Goal: Information Seeking & Learning: Learn about a topic

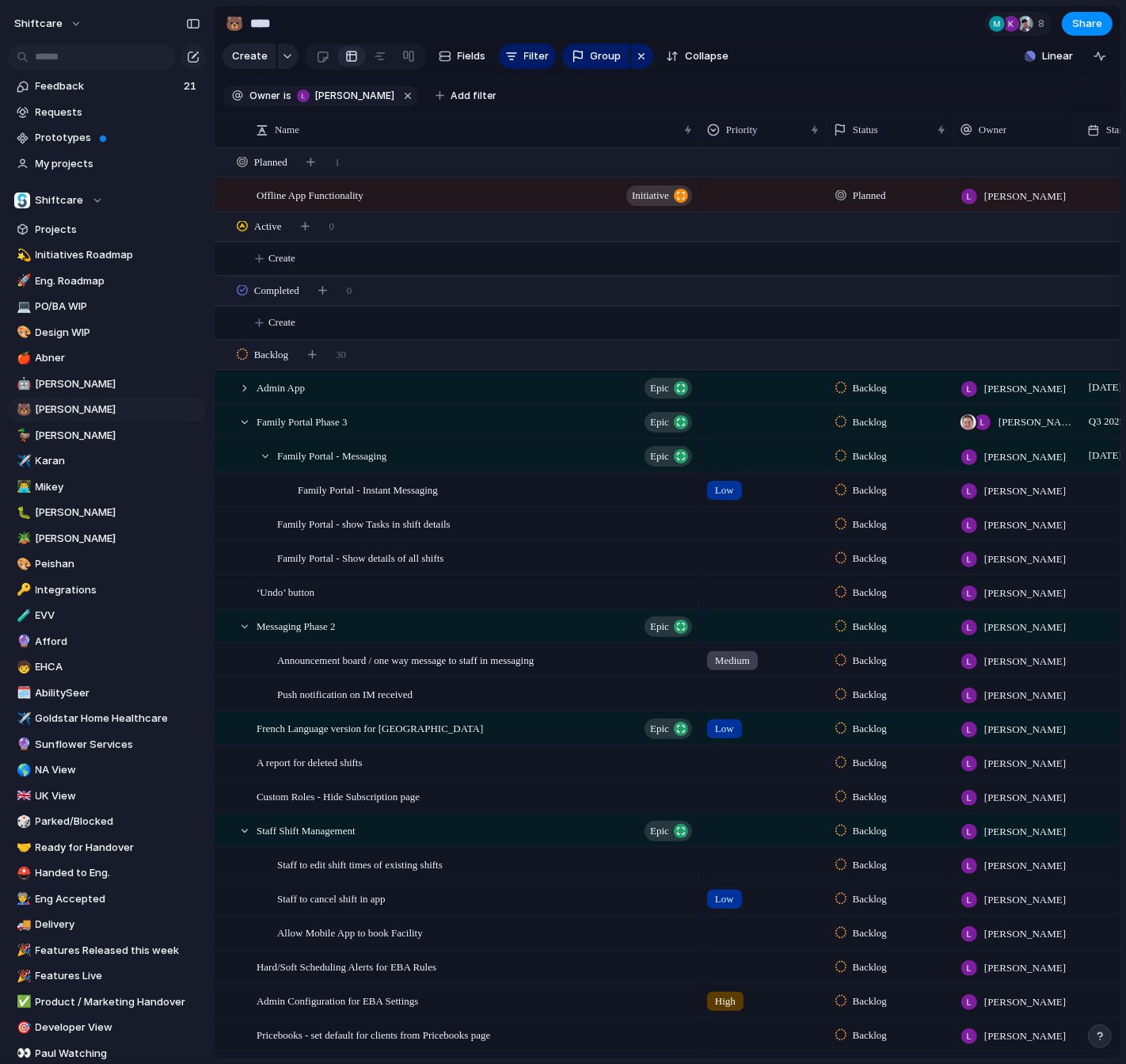
click at [850, 60] on section "Create Fields Filter Group Zoom Collapse Linear" at bounding box center [667, 60] width 906 height 38
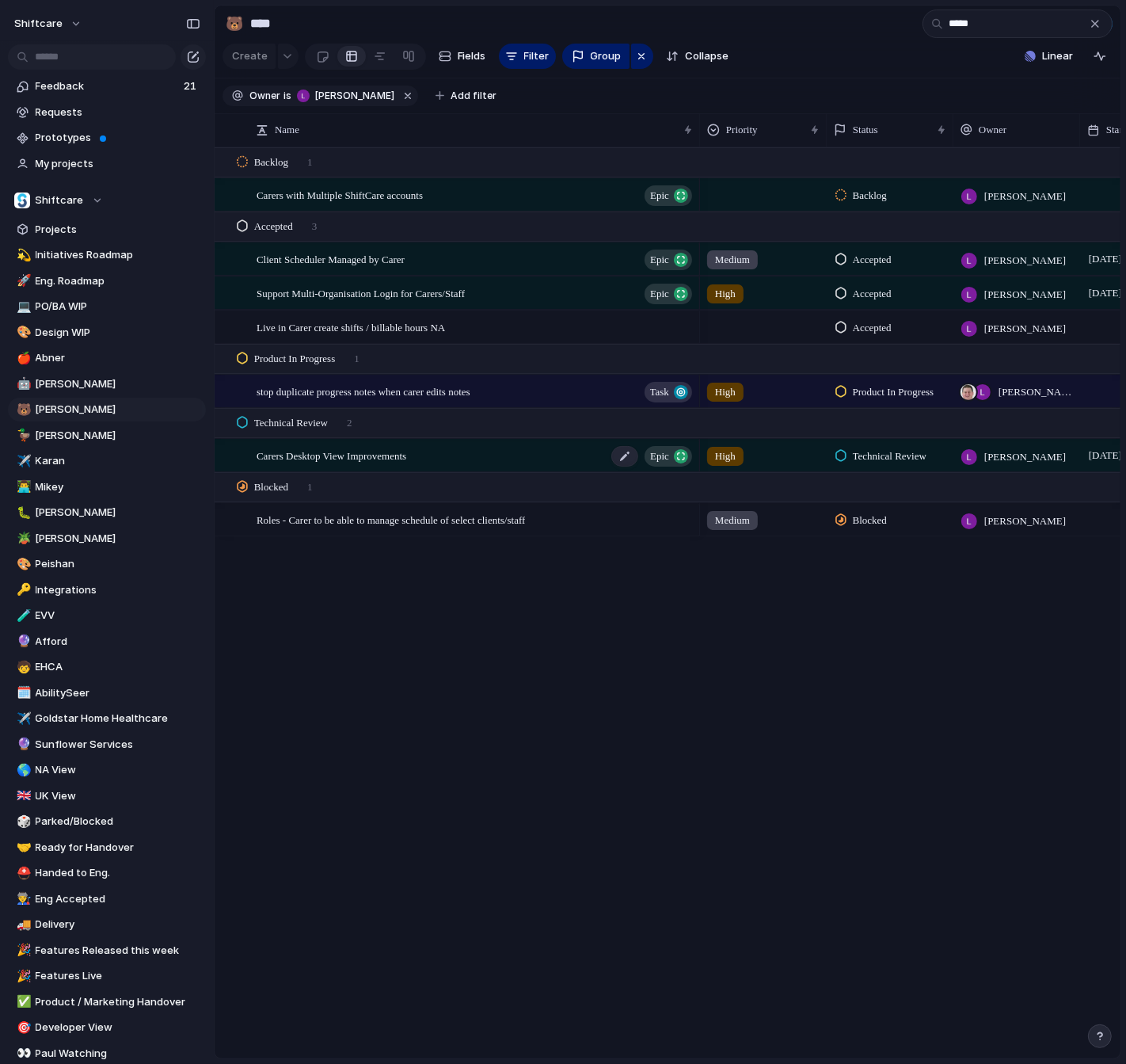
type input "*****"
click at [387, 458] on span "Carers Desktop View Improvements" at bounding box center [331, 454] width 150 height 18
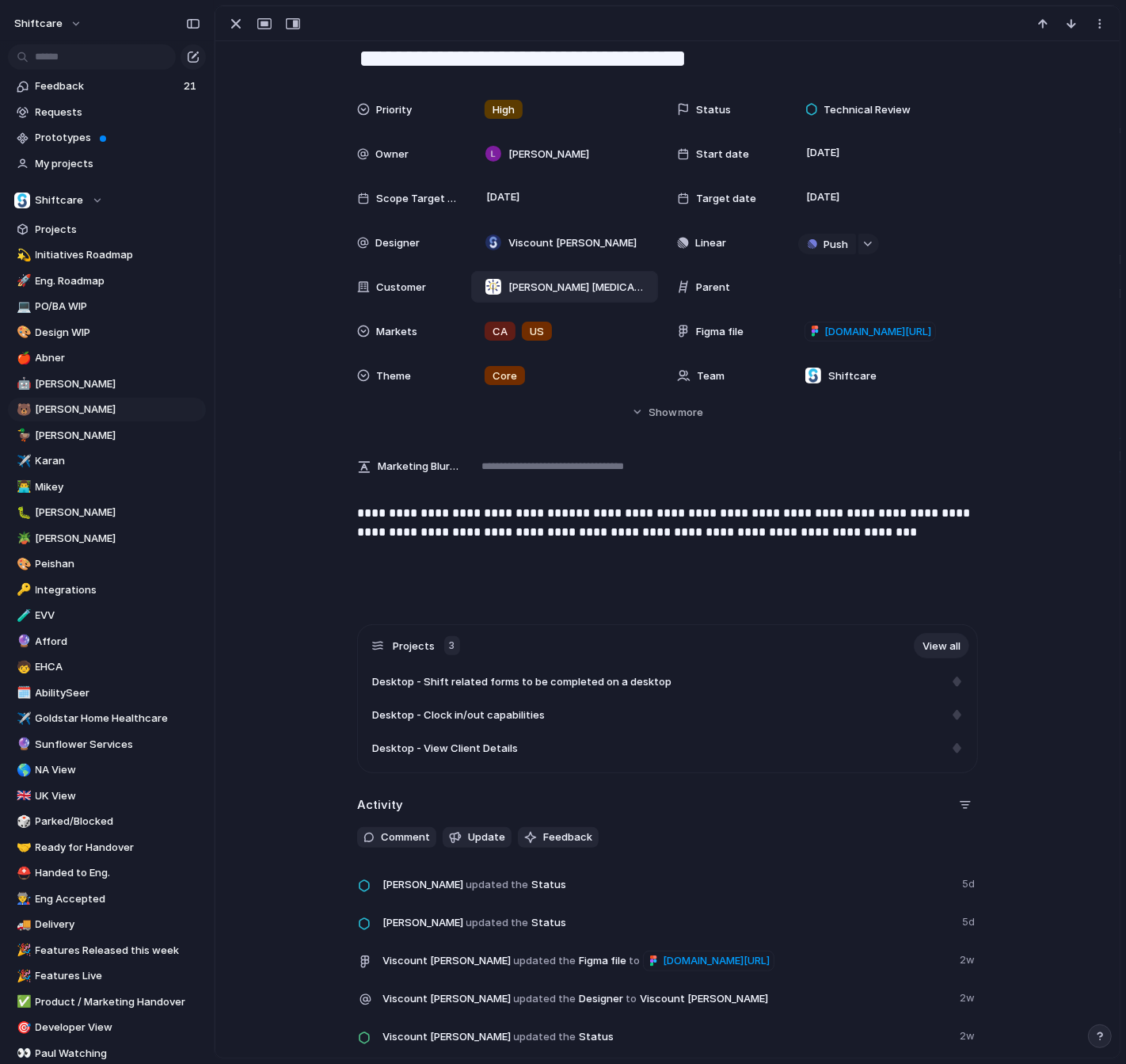
scroll to position [279, 0]
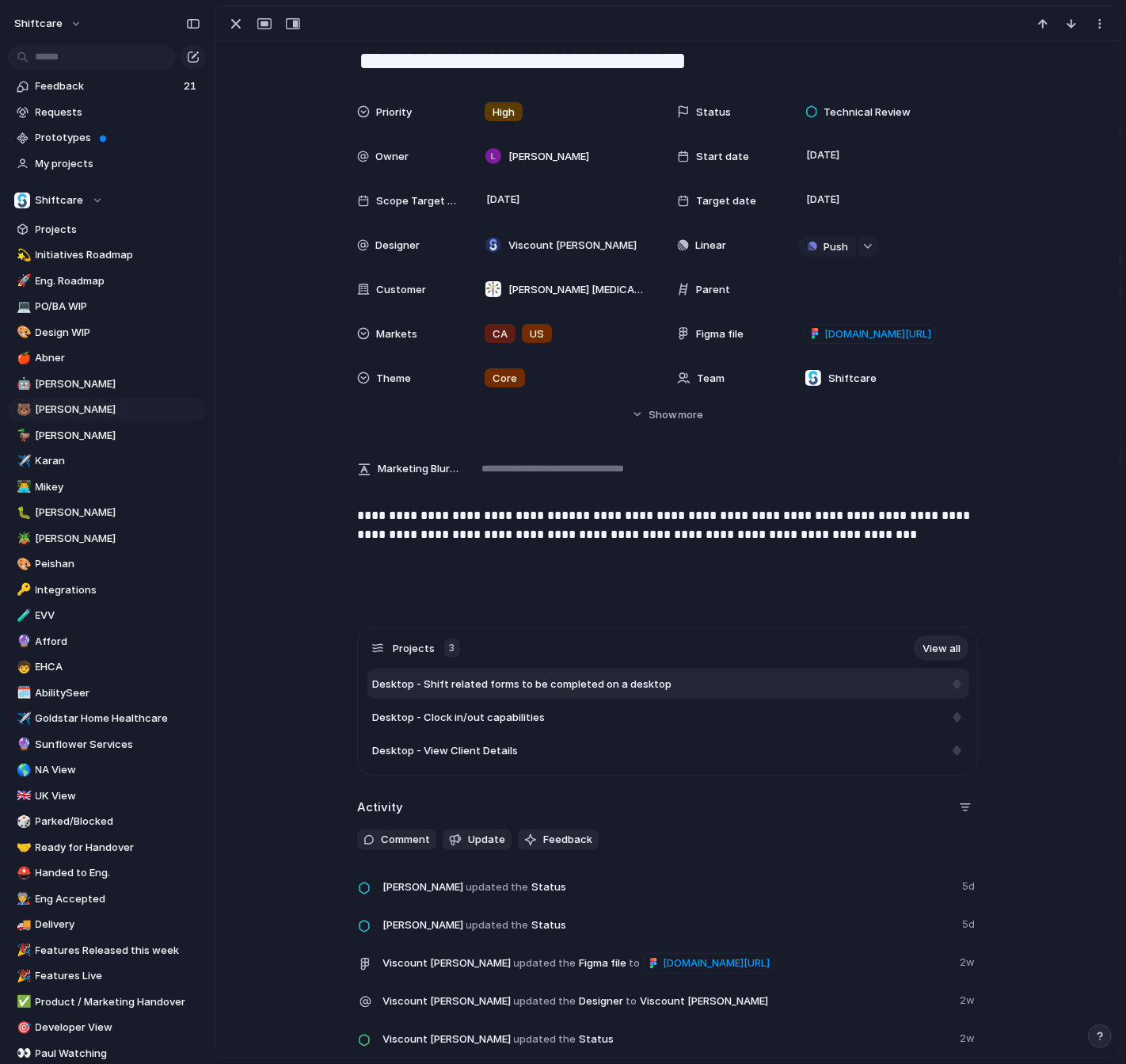
click at [582, 694] on div "Desktop - Shift related forms to be completed on a desktop" at bounding box center [668, 683] width 602 height 30
type textarea "**********"
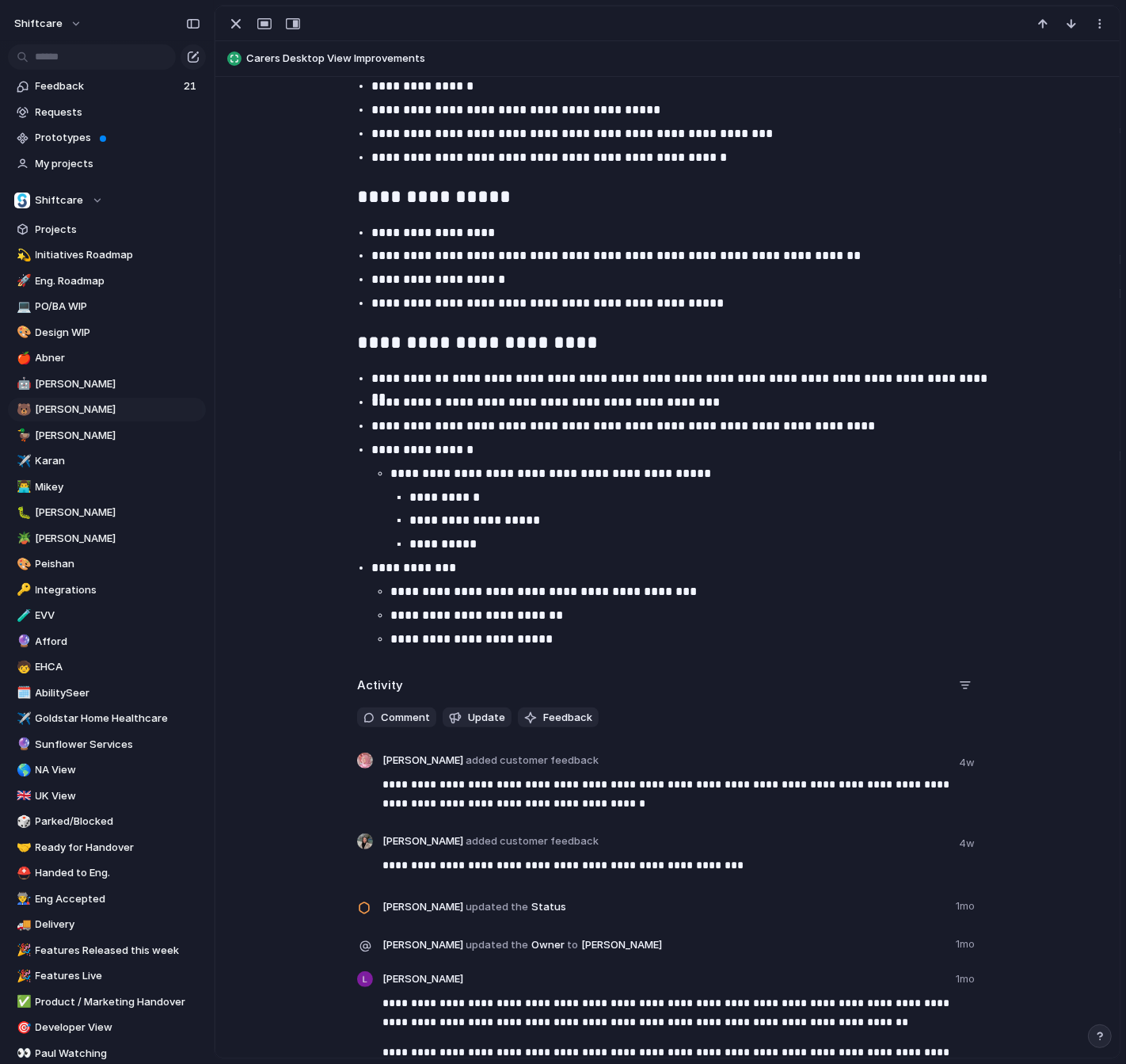
scroll to position [1506, 0]
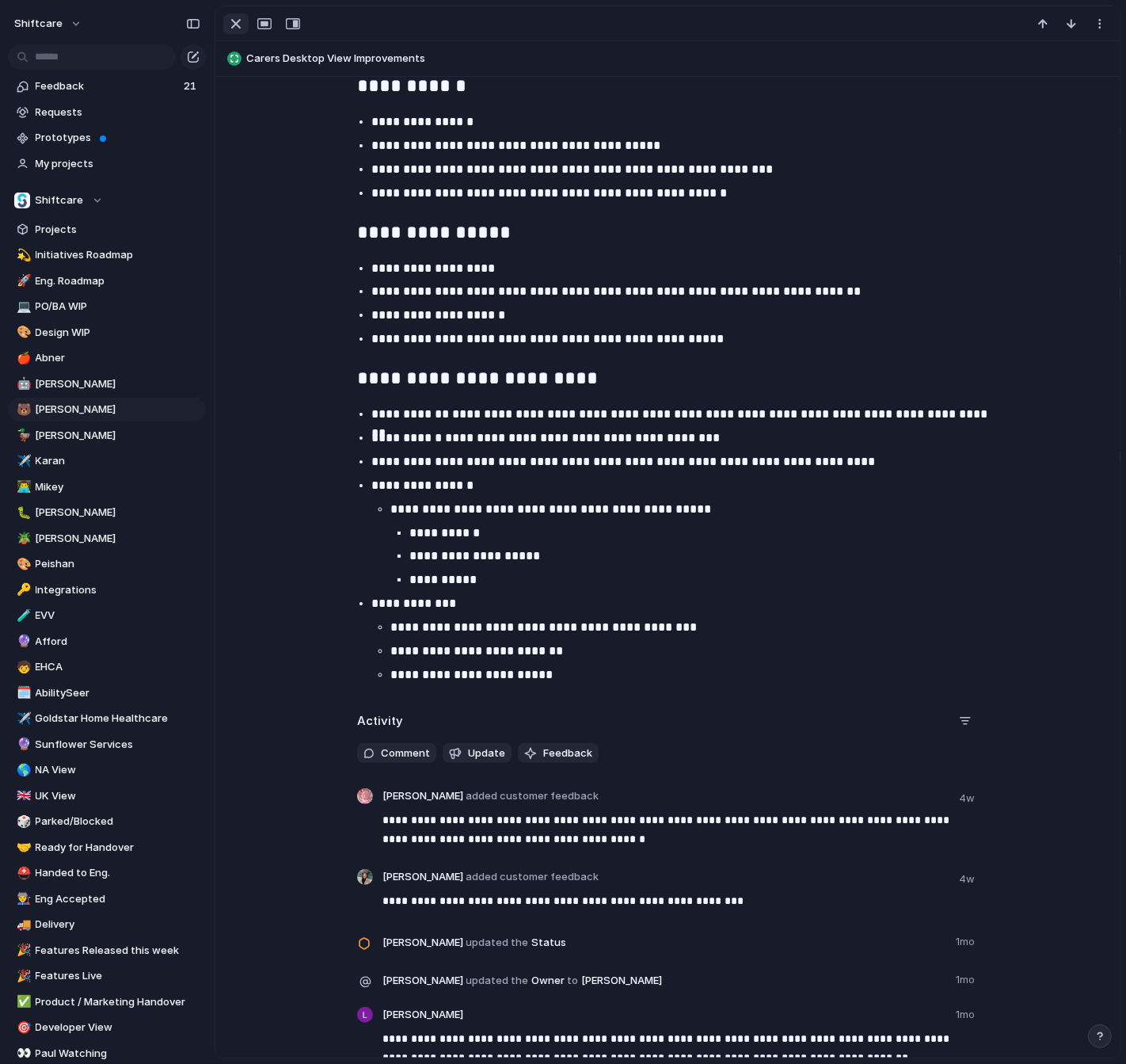
click at [237, 25] on div "button" at bounding box center [236, 23] width 19 height 19
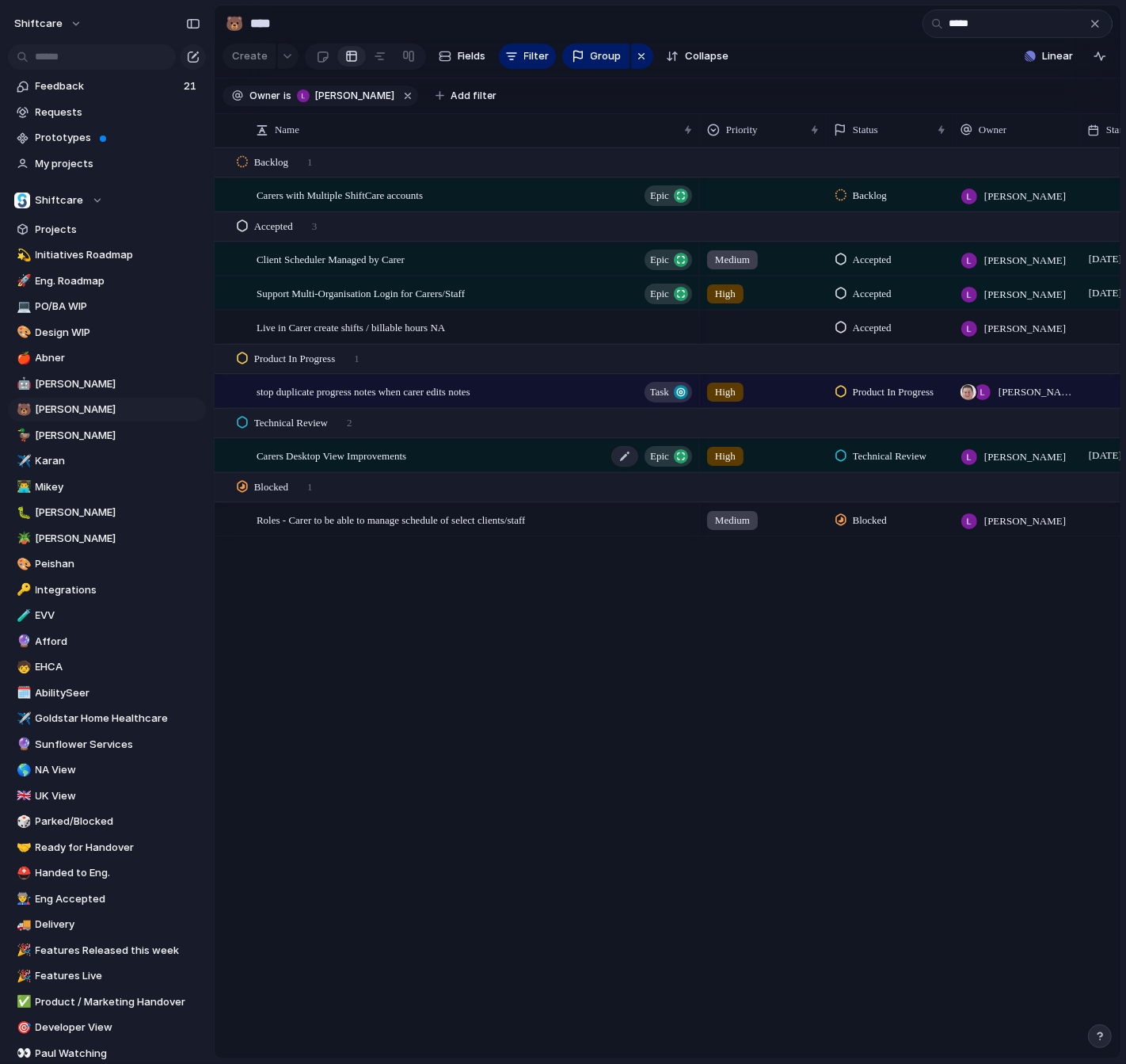
click at [492, 457] on div "Carers Desktop View Improvements Epic" at bounding box center [475, 455] width 438 height 32
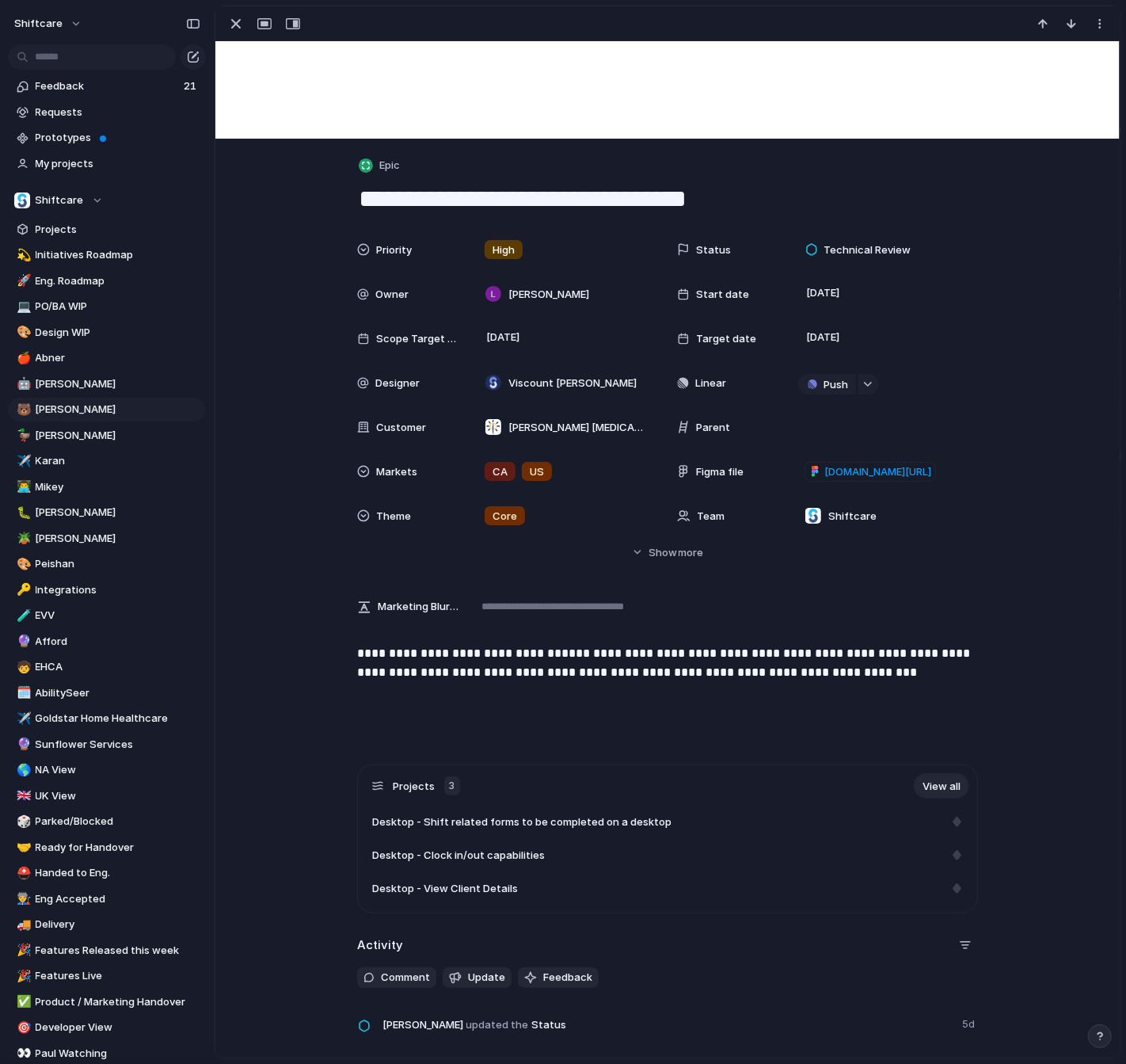
scroll to position [140, 0]
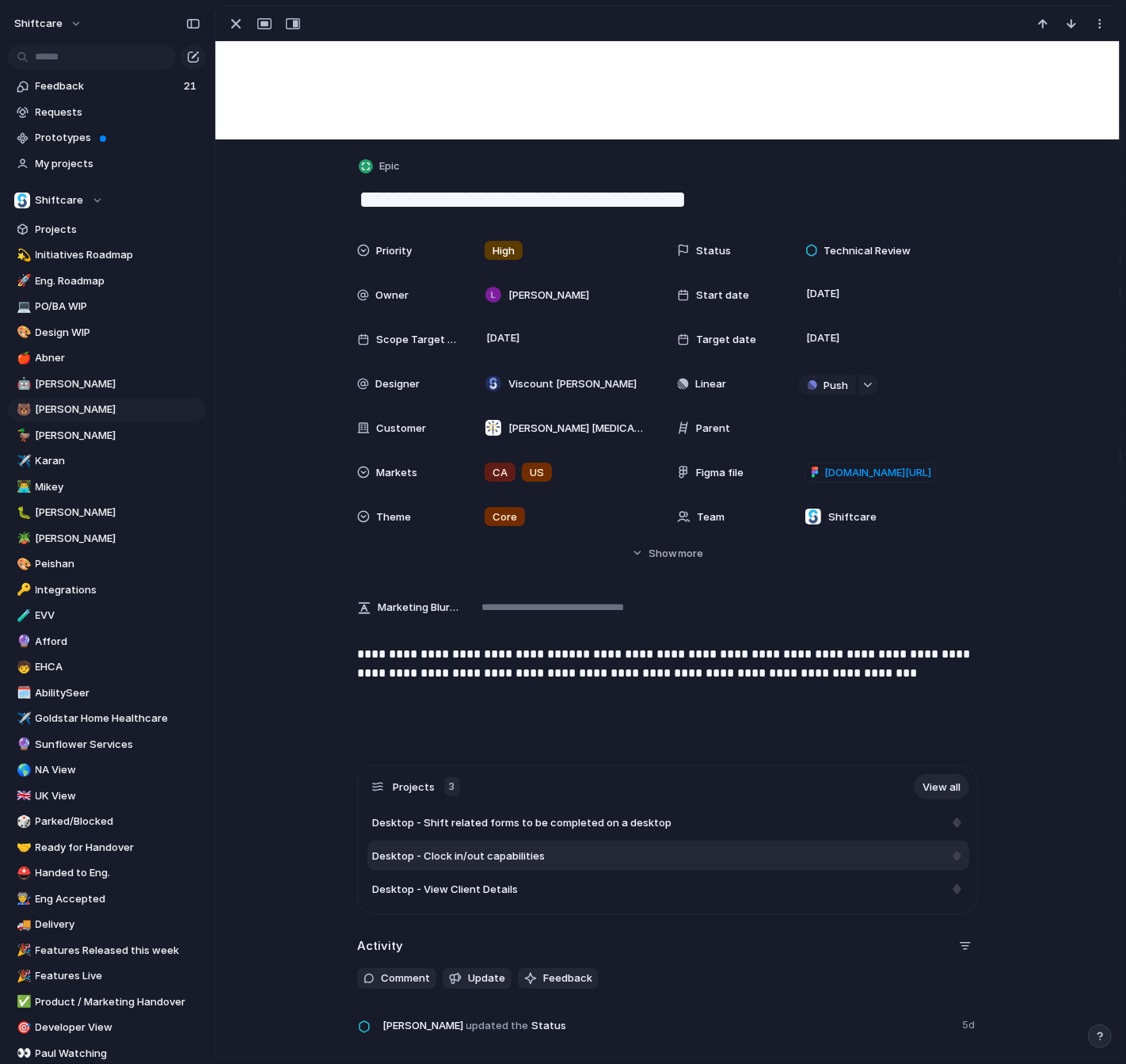
click at [518, 858] on span "Desktop - Clock in/out capabilities" at bounding box center [459, 857] width 172 height 16
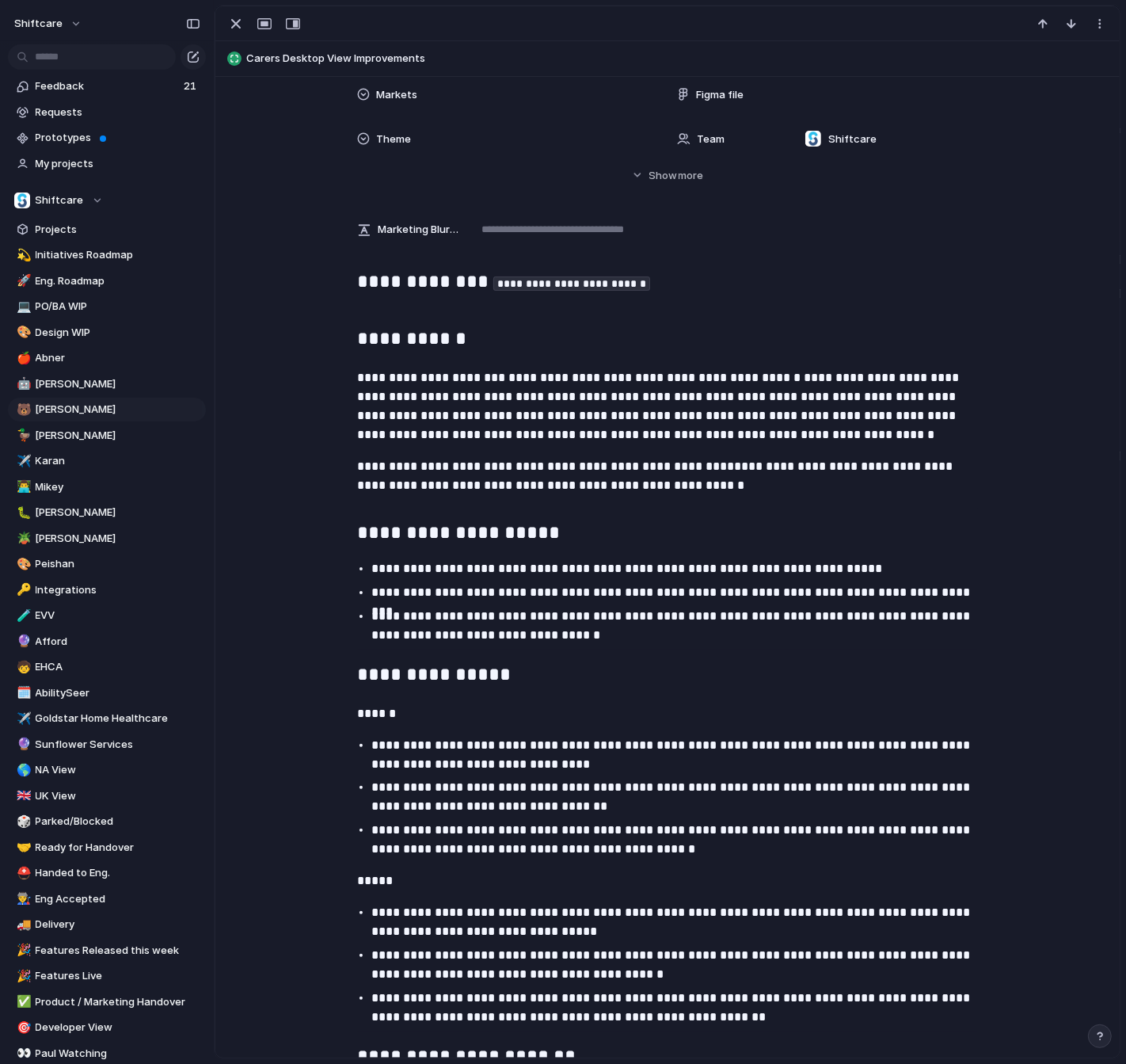
scroll to position [186, 0]
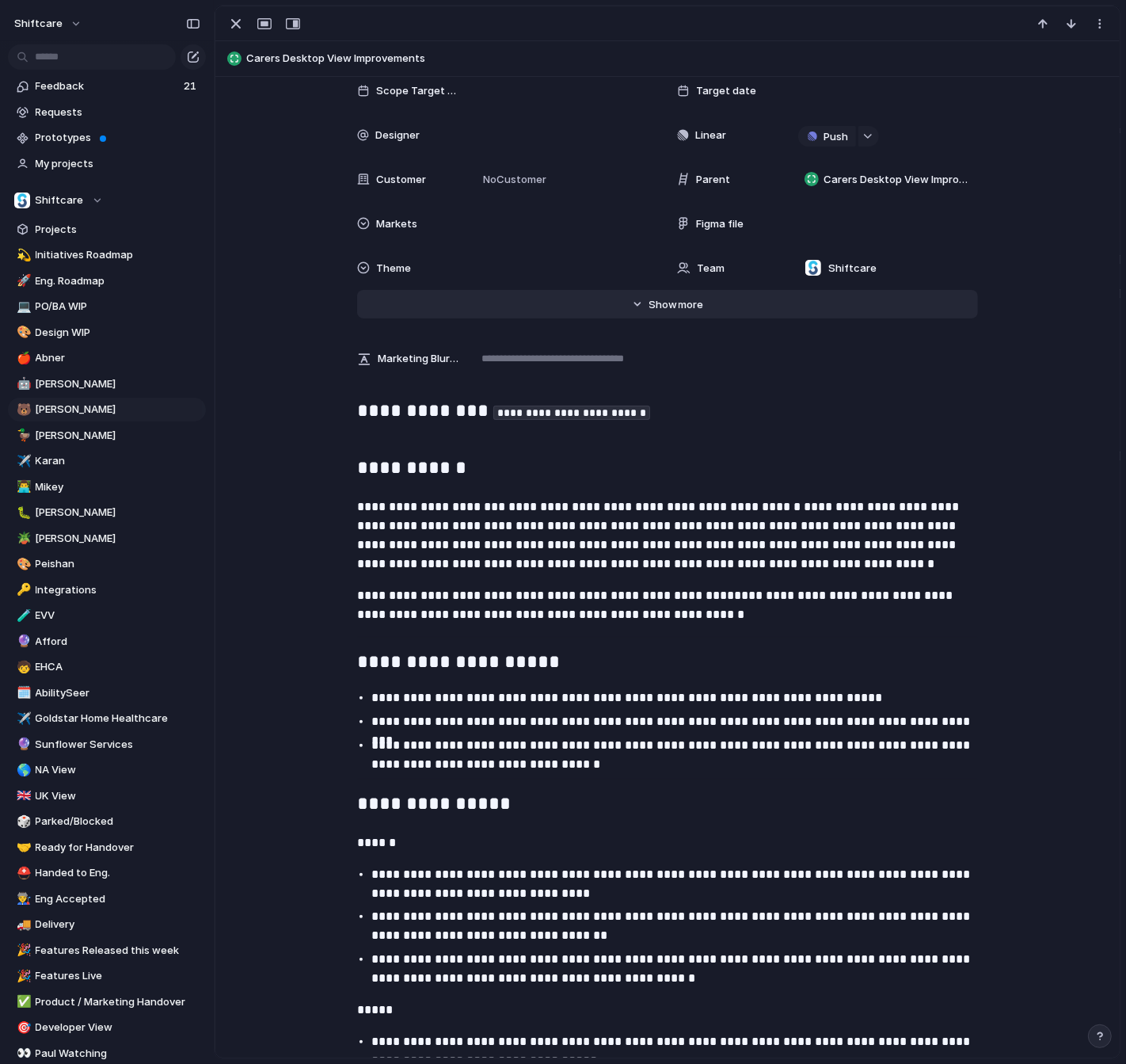
click at [674, 304] on span "Show" at bounding box center [663, 305] width 29 height 16
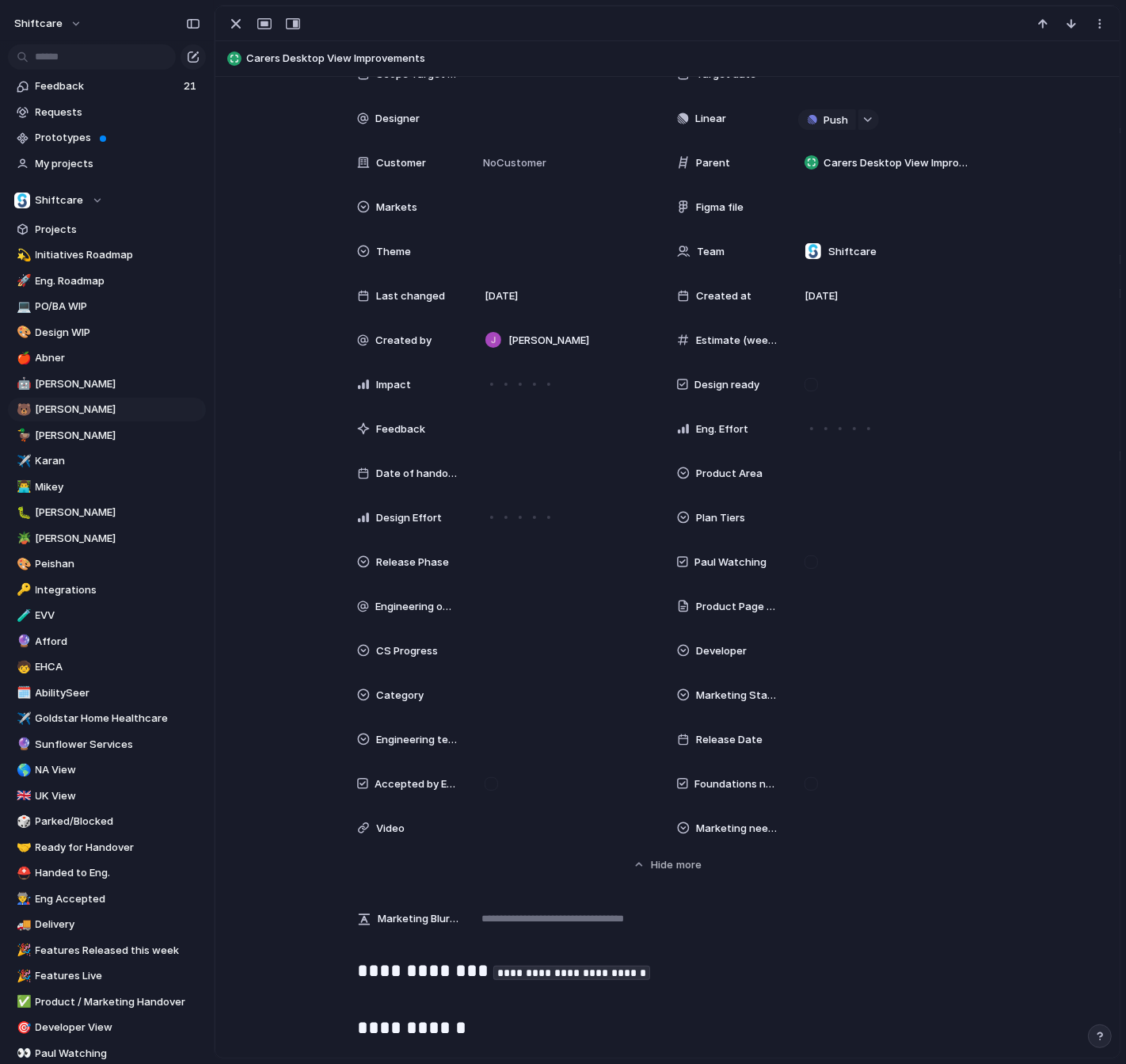
scroll to position [0, 0]
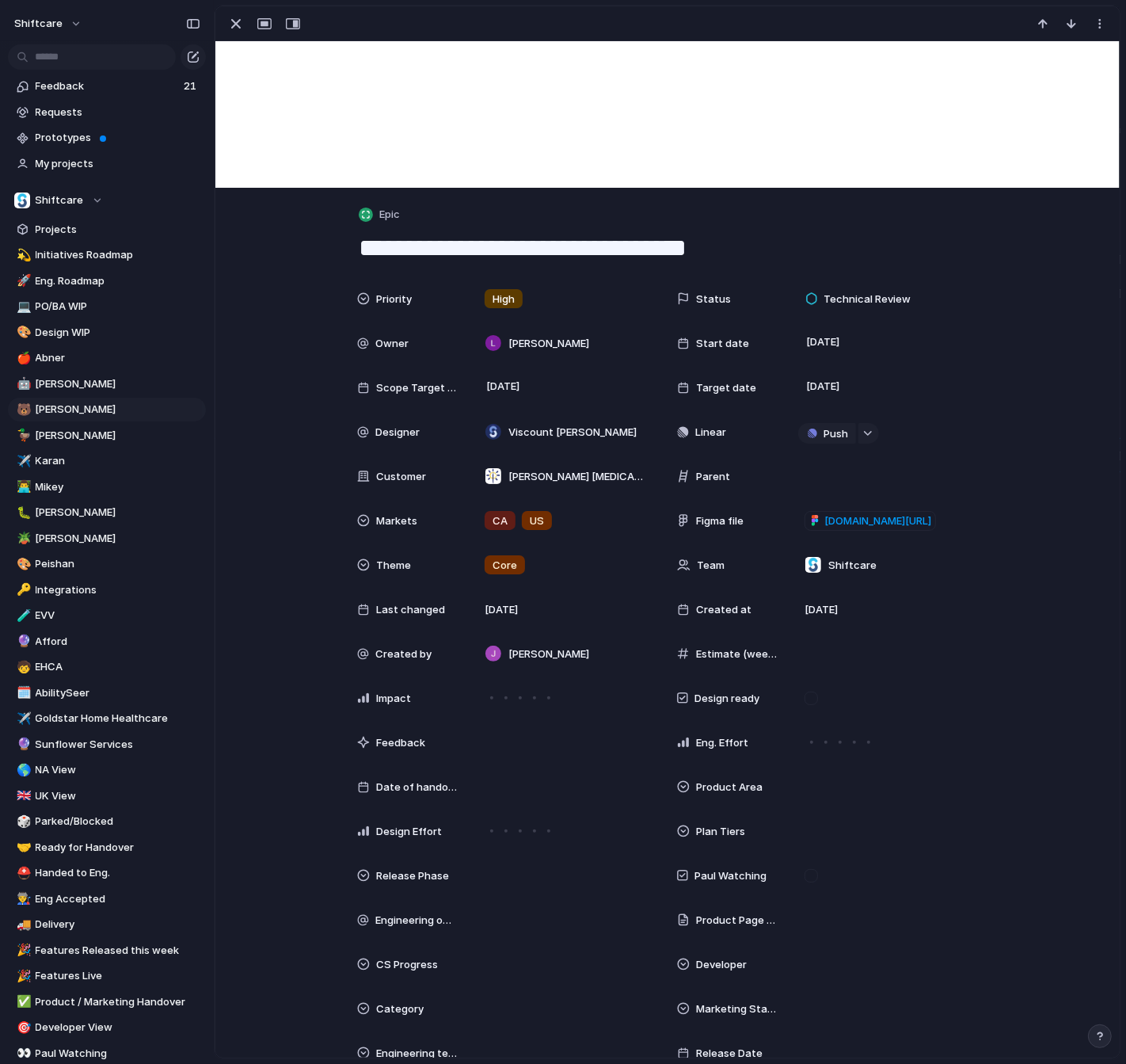
scroll to position [91, 0]
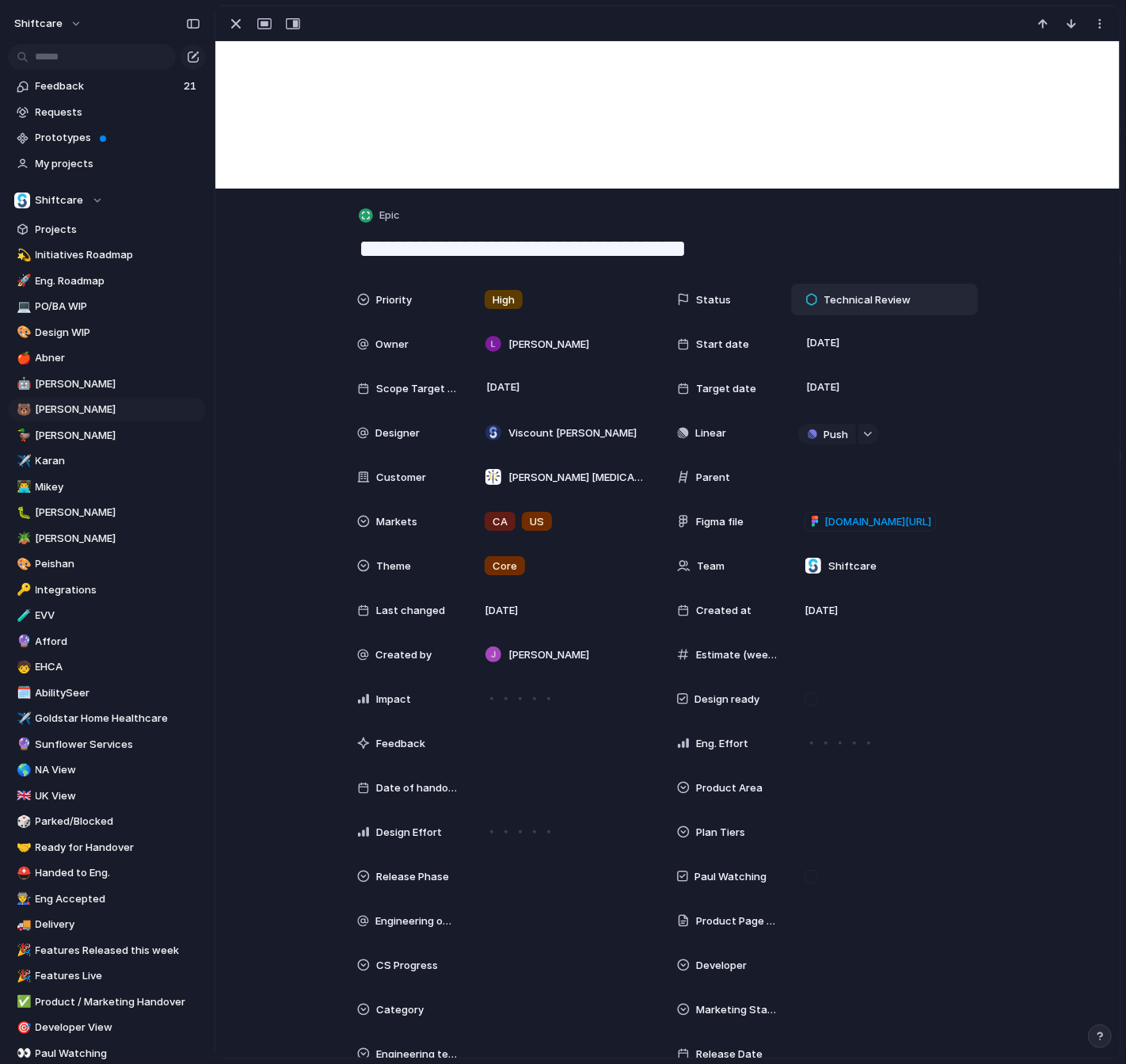
click at [887, 290] on div "Technical Review" at bounding box center [861, 299] width 109 height 19
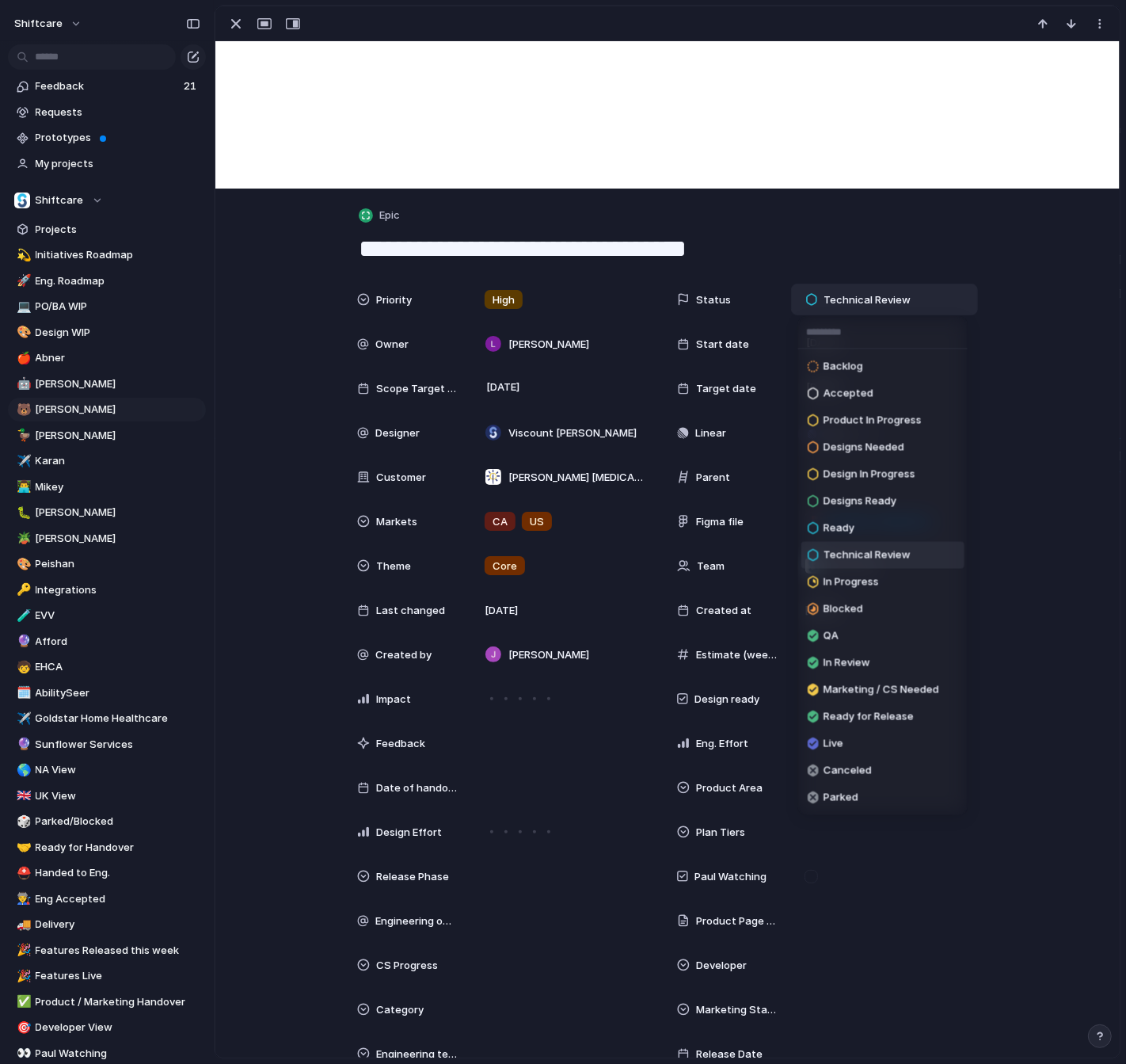
click at [944, 221] on div "Backlog Accepted Product In Progress Designs Needed Design In Progress Designs …" at bounding box center [563, 532] width 1126 height 1064
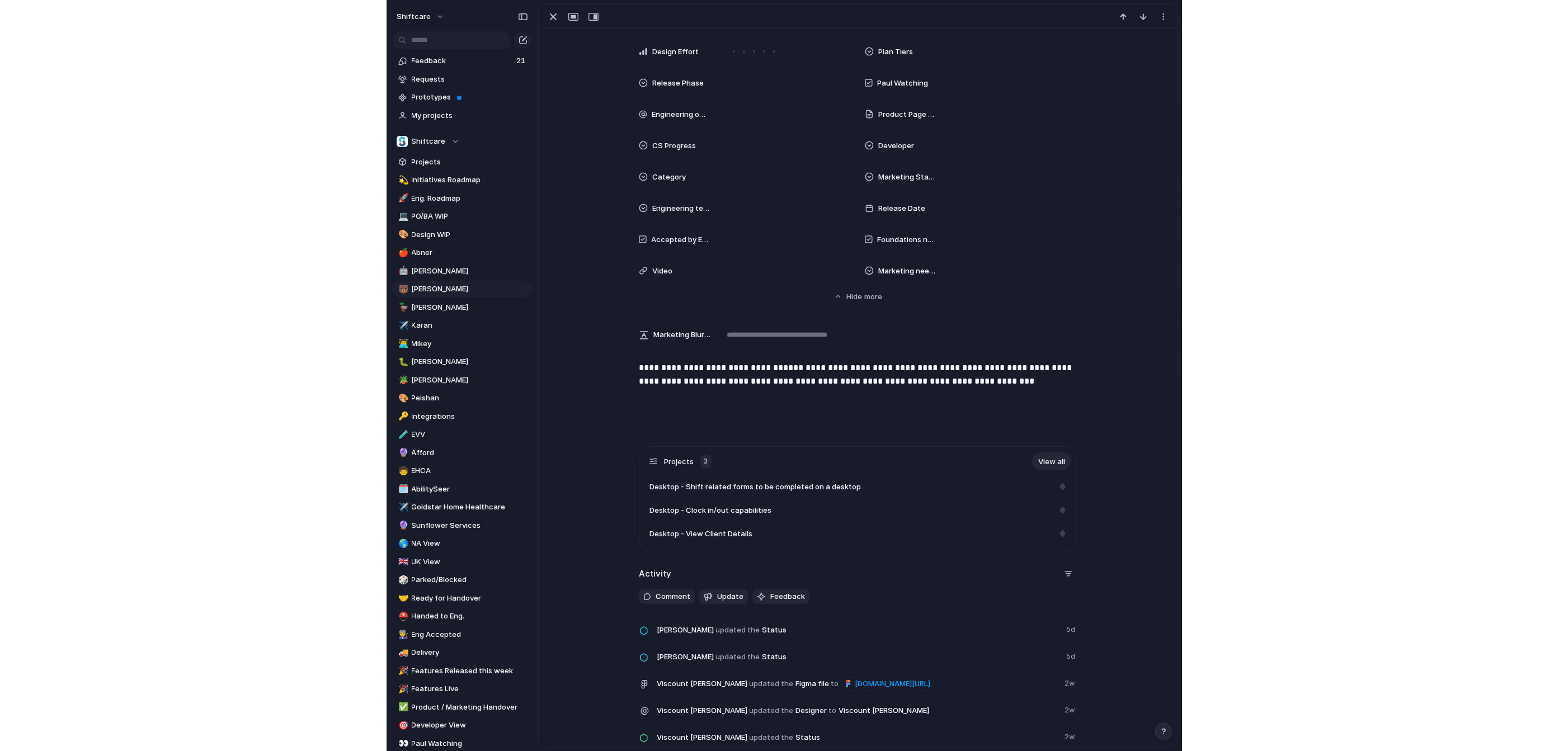
scroll to position [0, 0]
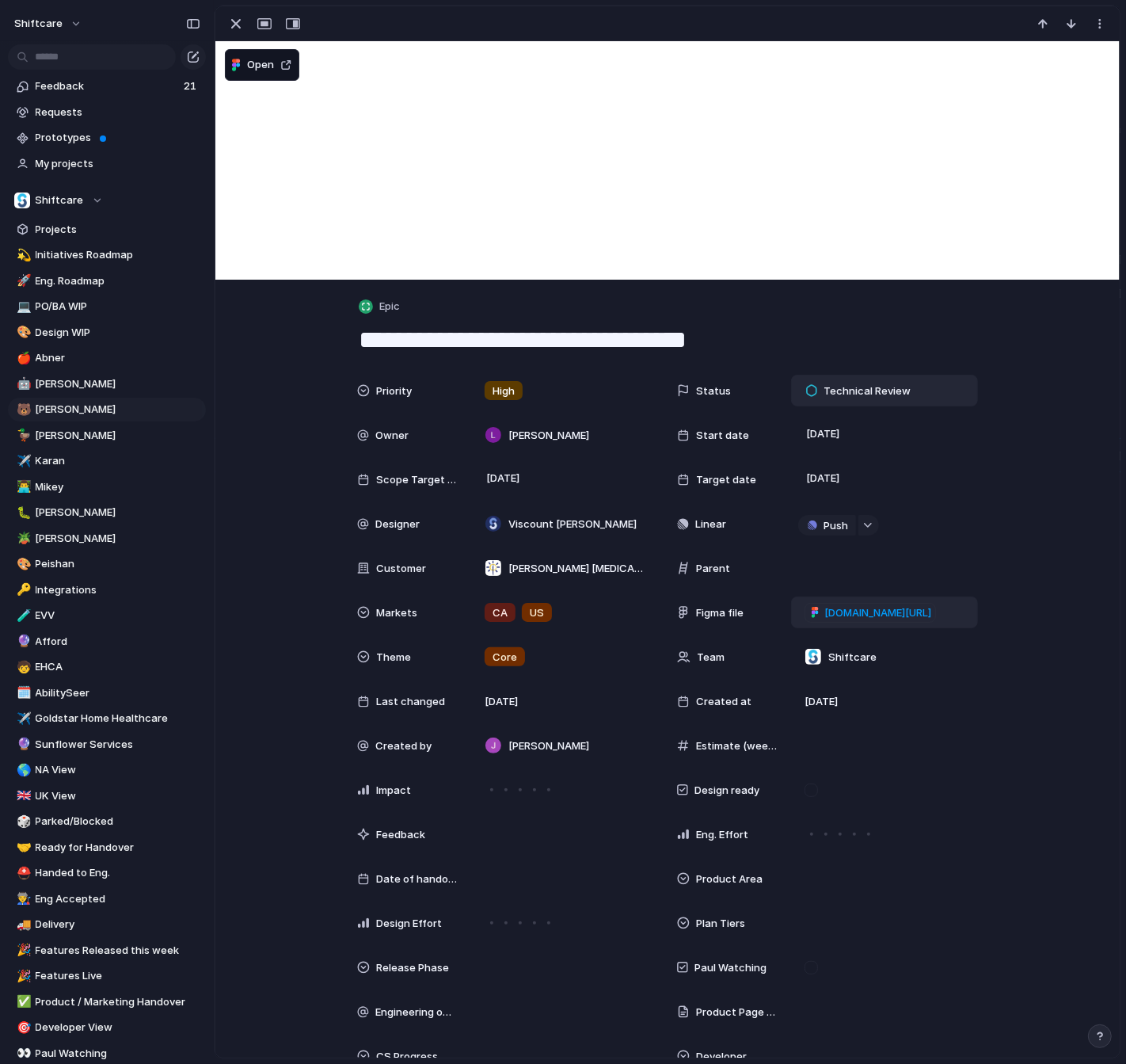
click at [905, 610] on span "[DOMAIN_NAME][URL]" at bounding box center [877, 613] width 107 height 16
